Goal: Task Accomplishment & Management: Complete application form

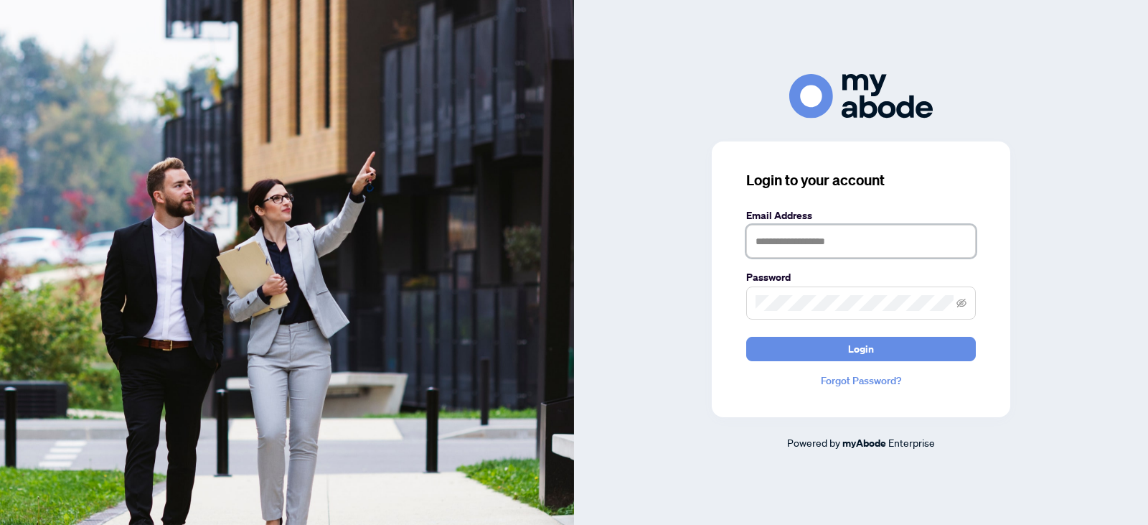
click at [781, 240] on input "text" at bounding box center [861, 241] width 230 height 33
type input "**********"
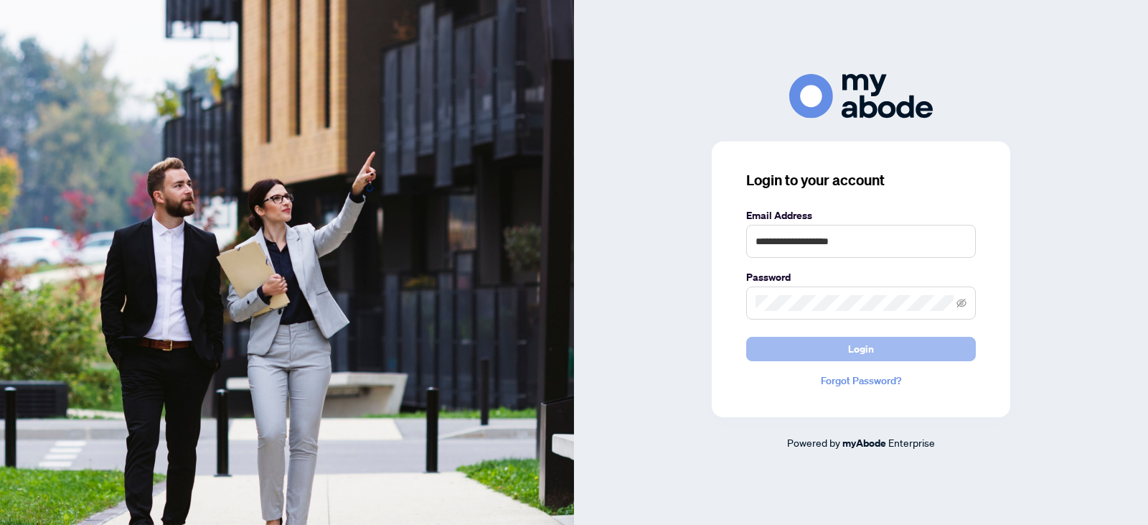
click at [861, 339] on span "Login" at bounding box center [861, 348] width 26 height 23
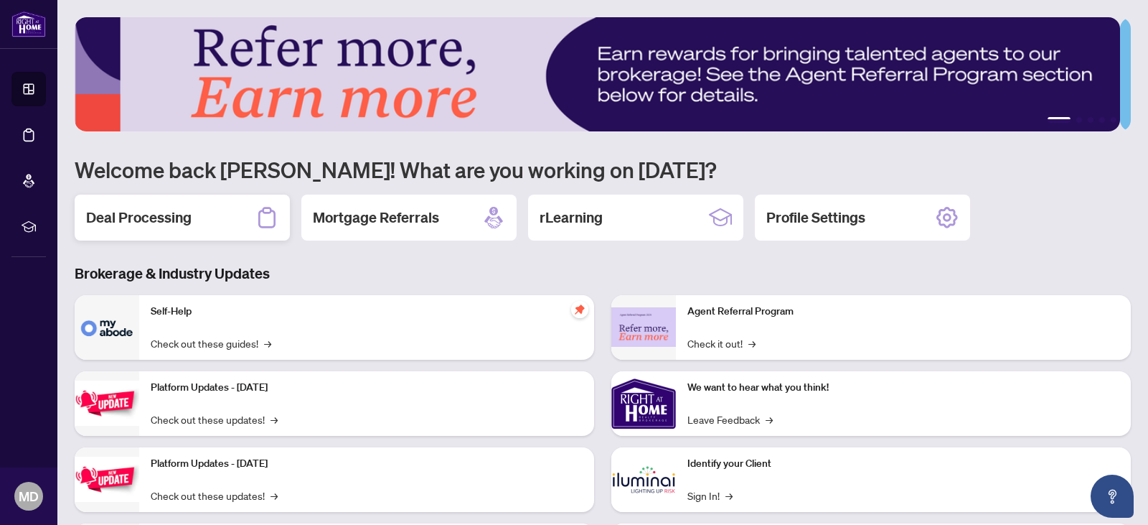
click at [193, 209] on div "Deal Processing" at bounding box center [182, 217] width 215 height 46
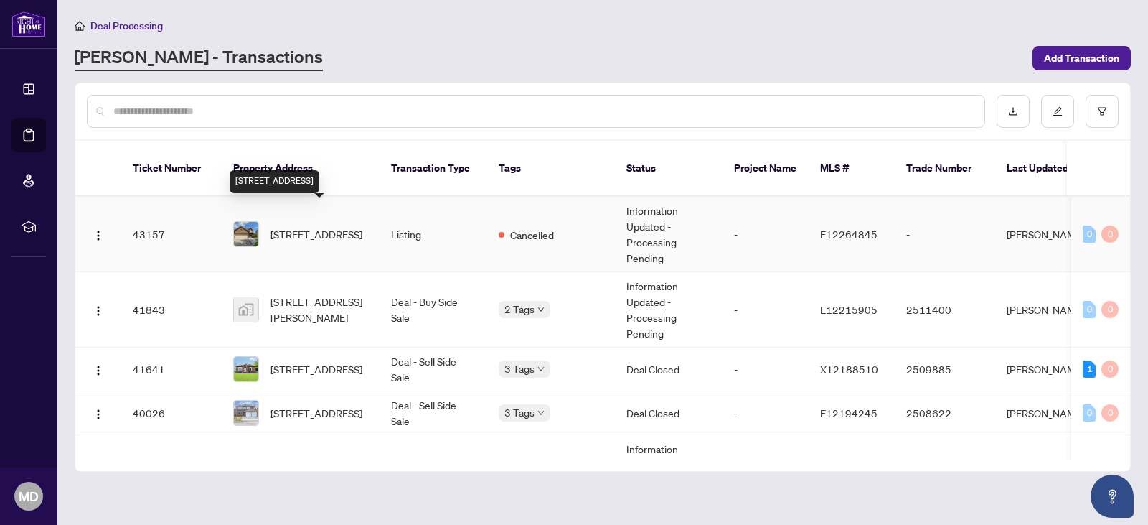
click at [299, 227] on span "[STREET_ADDRESS]" at bounding box center [317, 234] width 92 height 16
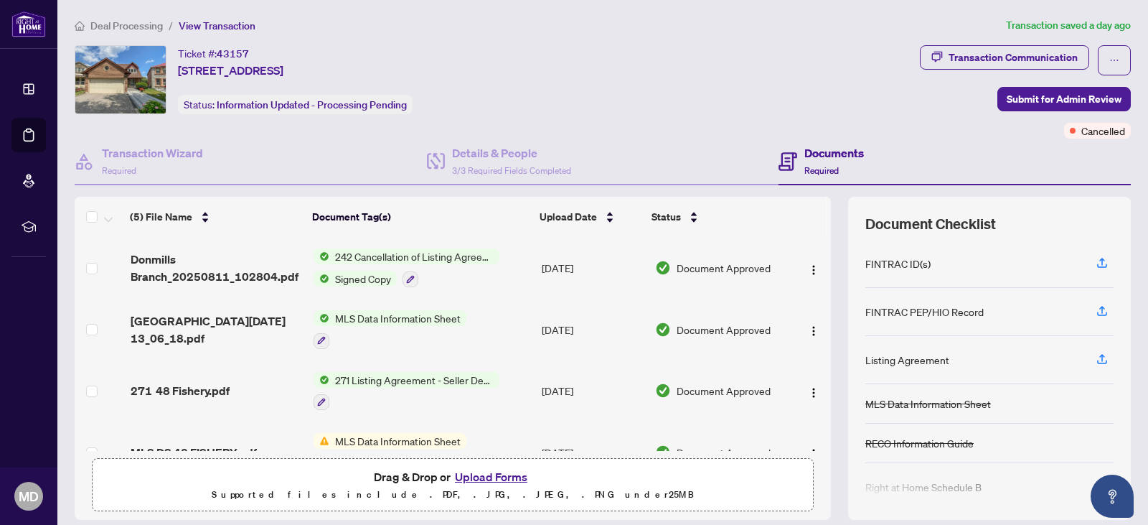
click at [509, 476] on button "Upload Forms" at bounding box center [491, 476] width 81 height 19
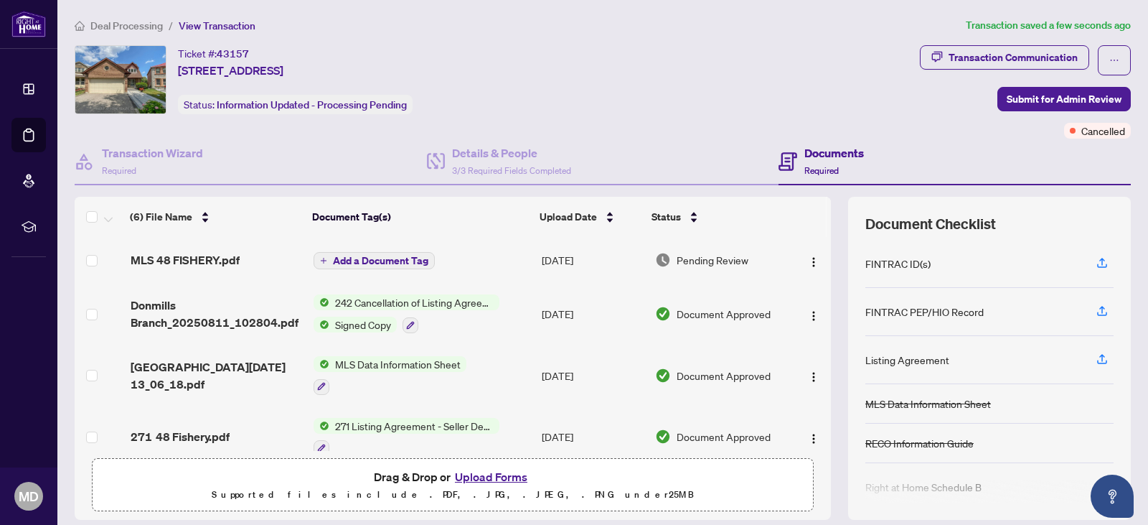
click at [492, 474] on button "Upload Forms" at bounding box center [491, 476] width 81 height 19
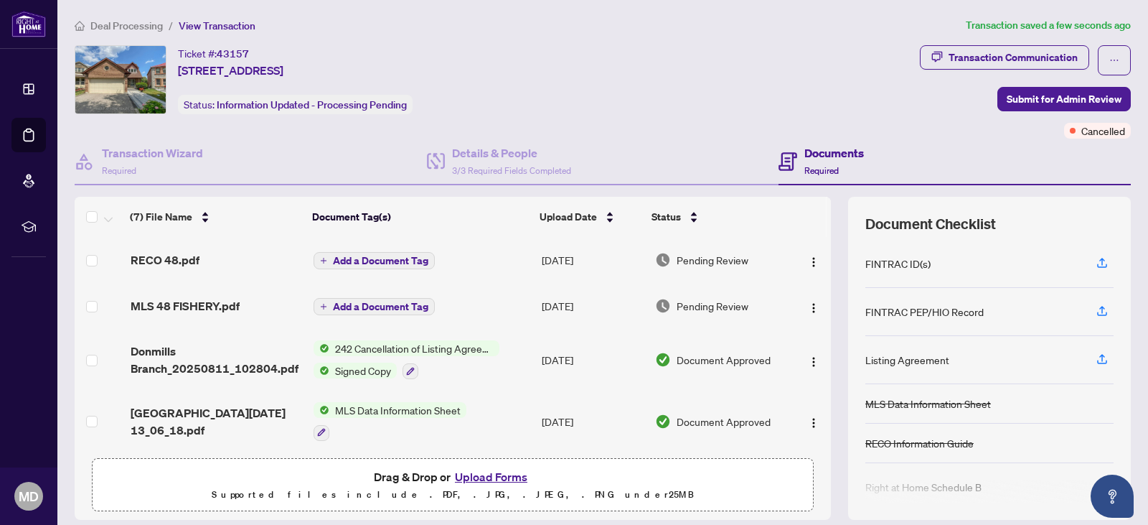
click at [512, 471] on button "Upload Forms" at bounding box center [491, 476] width 81 height 19
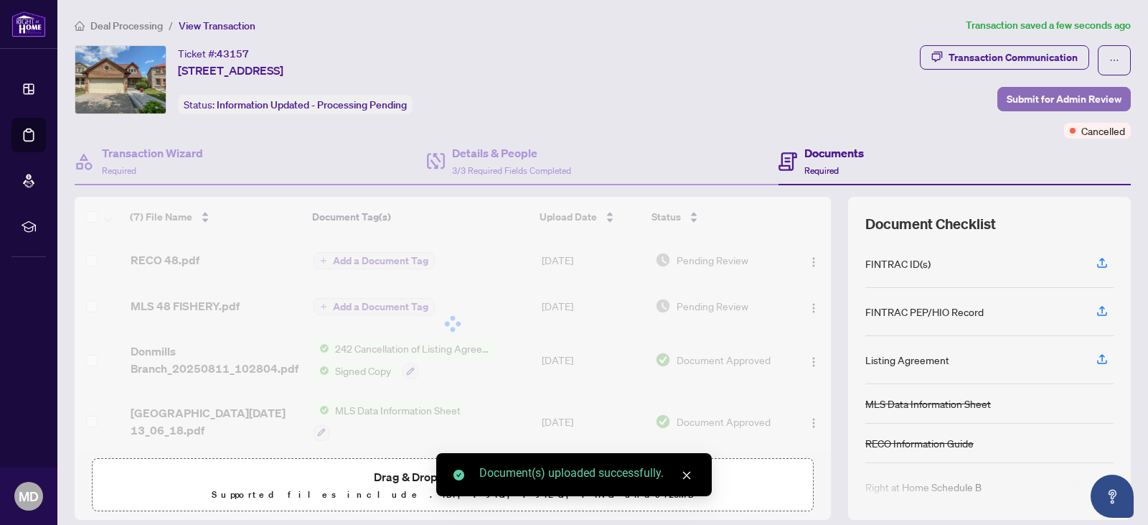
click at [1013, 104] on span "Submit for Admin Review" at bounding box center [1064, 99] width 115 height 23
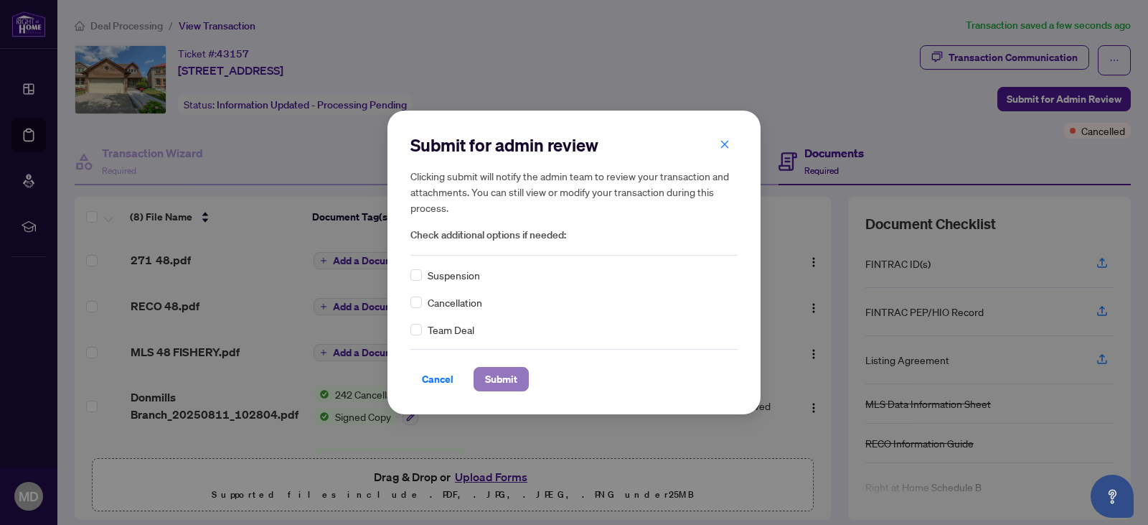
click at [499, 376] on span "Submit" at bounding box center [501, 378] width 32 height 23
